Goal: Information Seeking & Learning: Find specific fact

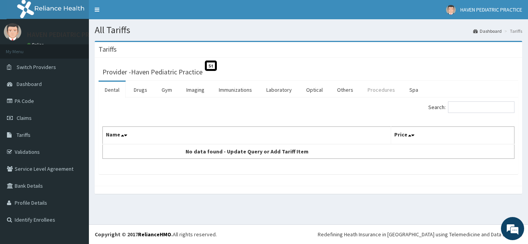
click at [376, 90] on link "Procedures" at bounding box center [381, 90] width 40 height 16
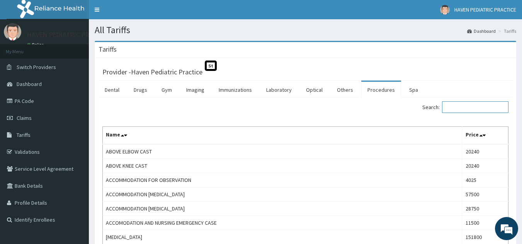
click at [486, 107] on input "Search:" at bounding box center [475, 108] width 66 height 12
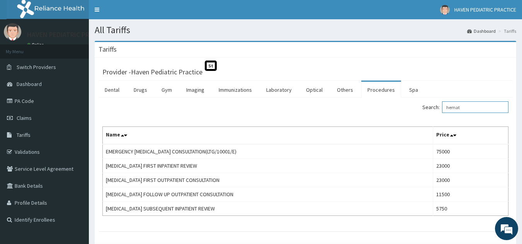
type input "hemat"
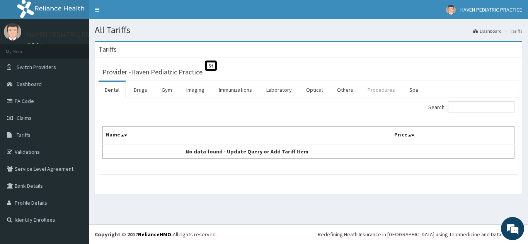
click at [373, 88] on link "Procedures" at bounding box center [381, 90] width 40 height 16
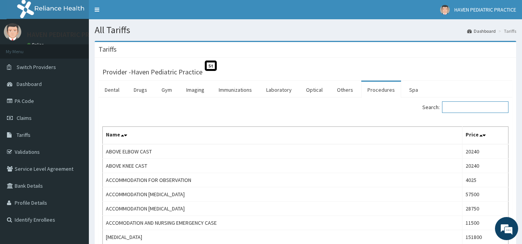
click at [463, 108] on input "Search:" at bounding box center [475, 108] width 66 height 12
type input "hemato"
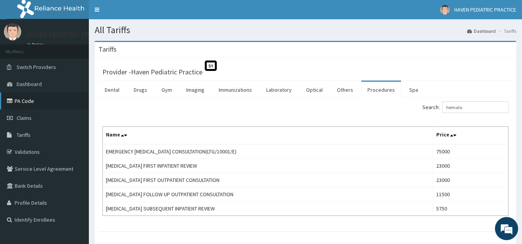
click at [27, 102] on link "PA Code" at bounding box center [44, 101] width 89 height 17
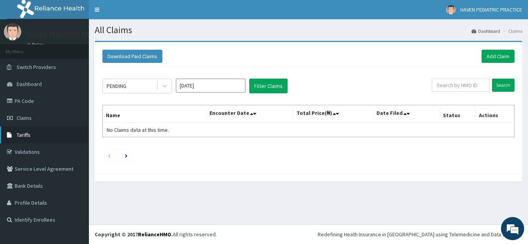
click at [26, 135] on span "Tariffs" at bounding box center [24, 135] width 14 height 7
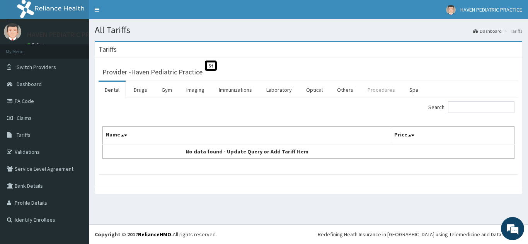
click at [367, 86] on link "Procedures" at bounding box center [381, 90] width 40 height 16
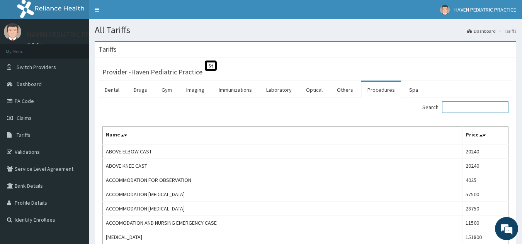
click at [470, 109] on input "Search:" at bounding box center [475, 108] width 66 height 12
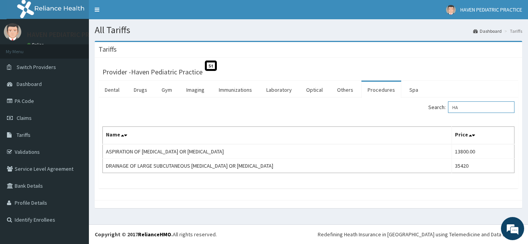
type input "H"
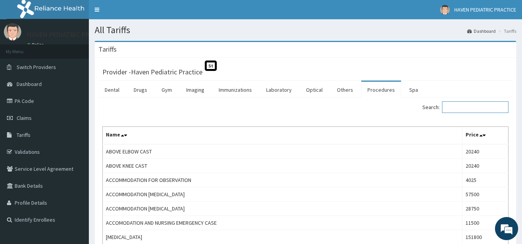
click at [465, 109] on input "Search:" at bounding box center [475, 108] width 66 height 12
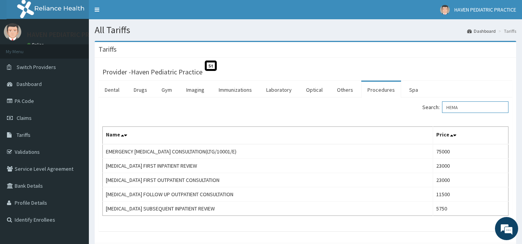
type input "HEMA"
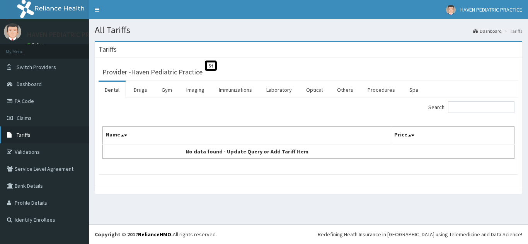
click at [29, 131] on link "Tariffs" at bounding box center [44, 135] width 89 height 17
click at [369, 88] on link "Procedures" at bounding box center [381, 90] width 40 height 16
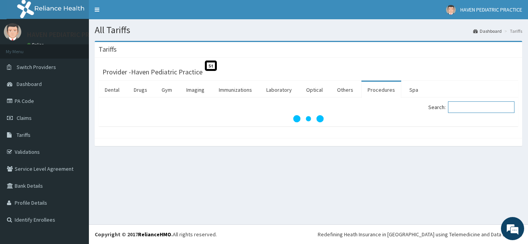
click at [468, 107] on input "Search:" at bounding box center [481, 108] width 66 height 12
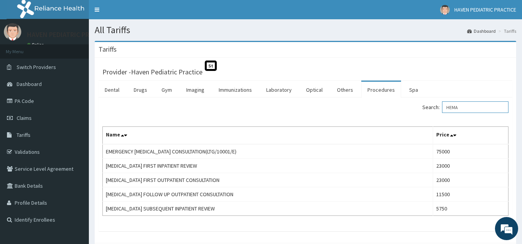
type input "HEMA"
click at [27, 102] on link "PA Code" at bounding box center [44, 101] width 89 height 17
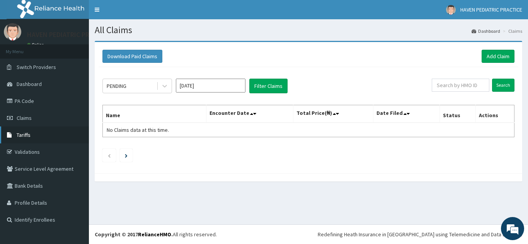
click at [27, 137] on span "Tariffs" at bounding box center [24, 135] width 14 height 7
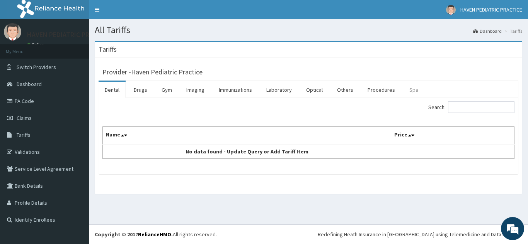
drag, startPoint x: 371, startPoint y: 85, endPoint x: 418, endPoint y: 91, distance: 46.7
click at [372, 85] on link "Procedures" at bounding box center [381, 90] width 40 height 16
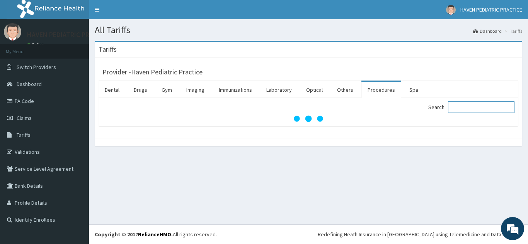
click at [478, 104] on input "Search:" at bounding box center [481, 108] width 66 height 12
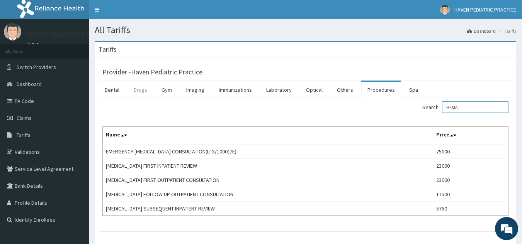
type input "HEMA"
click at [137, 91] on link "Drugs" at bounding box center [140, 90] width 26 height 16
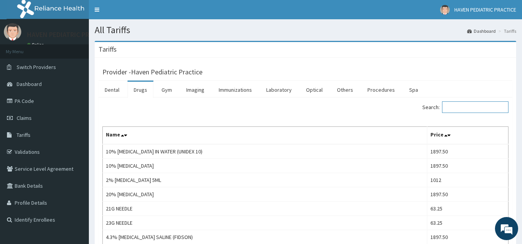
click at [464, 107] on input "Search:" at bounding box center [475, 108] width 66 height 12
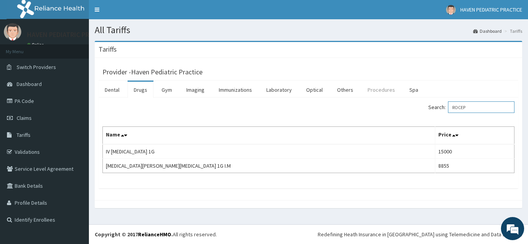
type input "ROCEP"
click at [385, 92] on link "Procedures" at bounding box center [381, 90] width 40 height 16
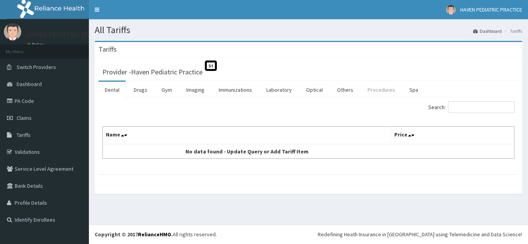
click at [381, 85] on link "Procedures" at bounding box center [381, 90] width 40 height 16
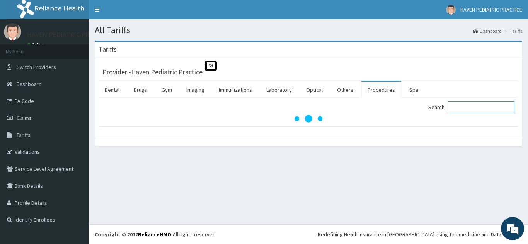
click at [481, 106] on input "Search:" at bounding box center [481, 108] width 66 height 12
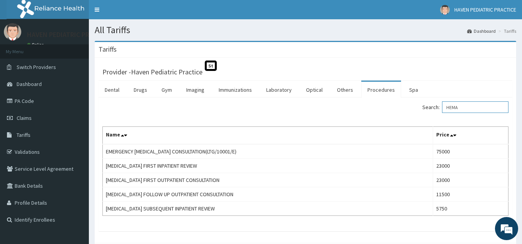
type input "HEMA"
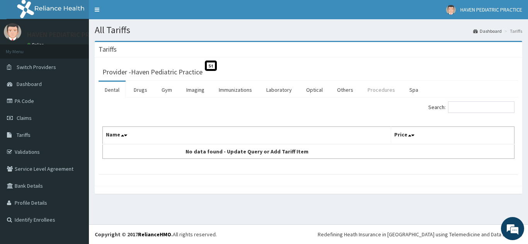
click at [373, 92] on link "Procedures" at bounding box center [381, 90] width 40 height 16
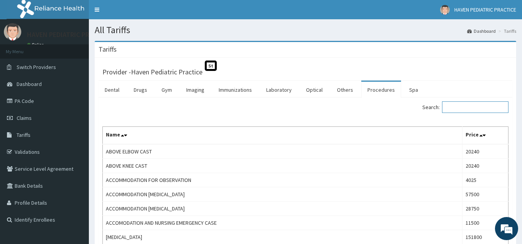
click at [472, 108] on input "Search:" at bounding box center [475, 108] width 66 height 12
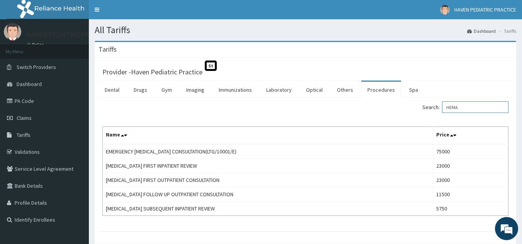
type input "HEMA"
